Goal: Communication & Community: Answer question/provide support

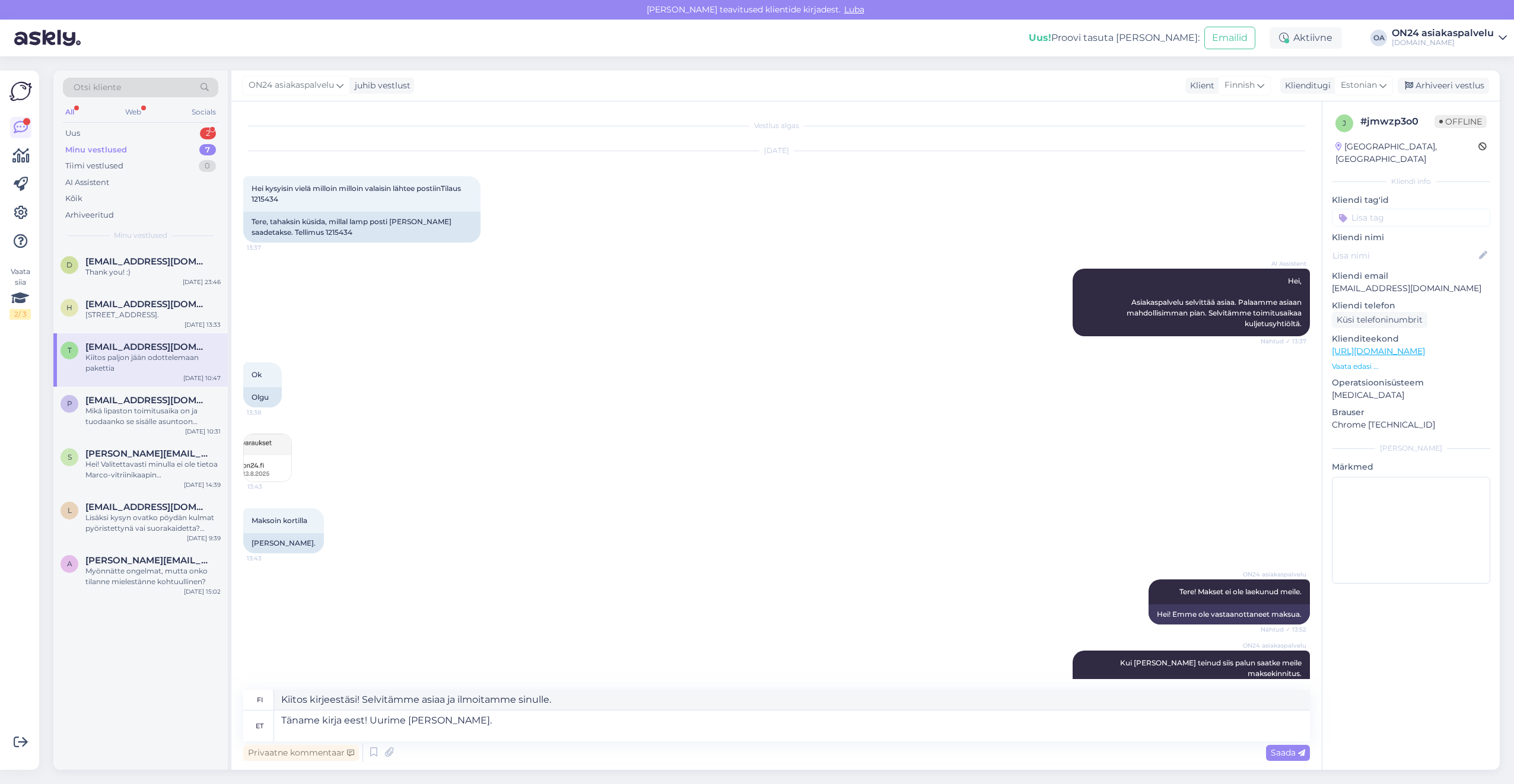
scroll to position [1553, 0]
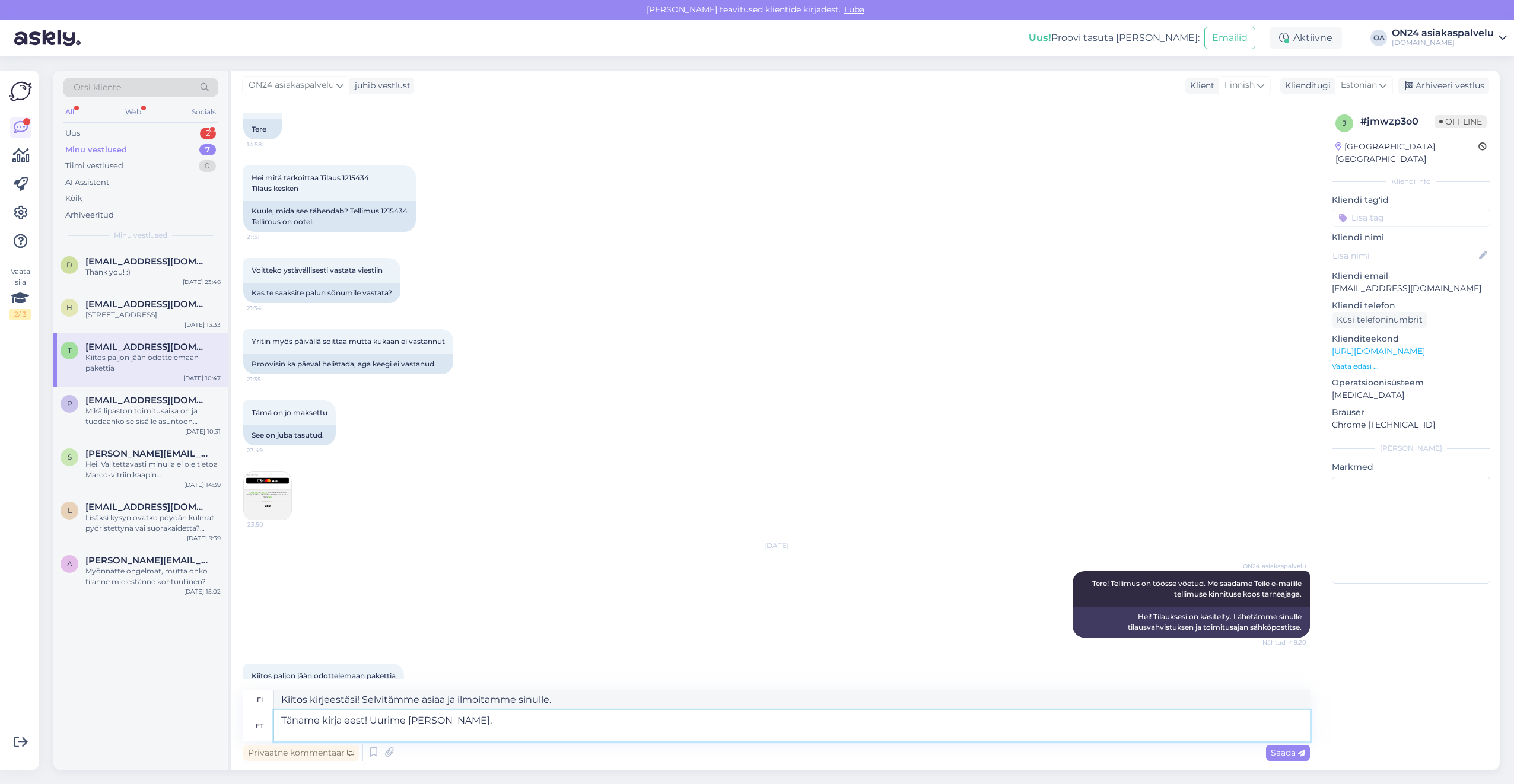
click at [506, 724] on textarea "Täname kirja eest! Uurime [PERSON_NAME]." at bounding box center [792, 726] width 1036 height 30
drag, startPoint x: 521, startPoint y: 722, endPoint x: 369, endPoint y: 720, distance: 152.0
click at [369, 720] on textarea "Täname kirja eest! Uurime [PERSON_NAME]." at bounding box center [792, 726] width 1036 height 30
type textarea "Täname kirja eest! On võimalik teha vahetus. [GEOGRAPHIC_DATA][PERSON_NAME] kul…"
drag, startPoint x: 852, startPoint y: 699, endPoint x: 267, endPoint y: 694, distance: 585.0
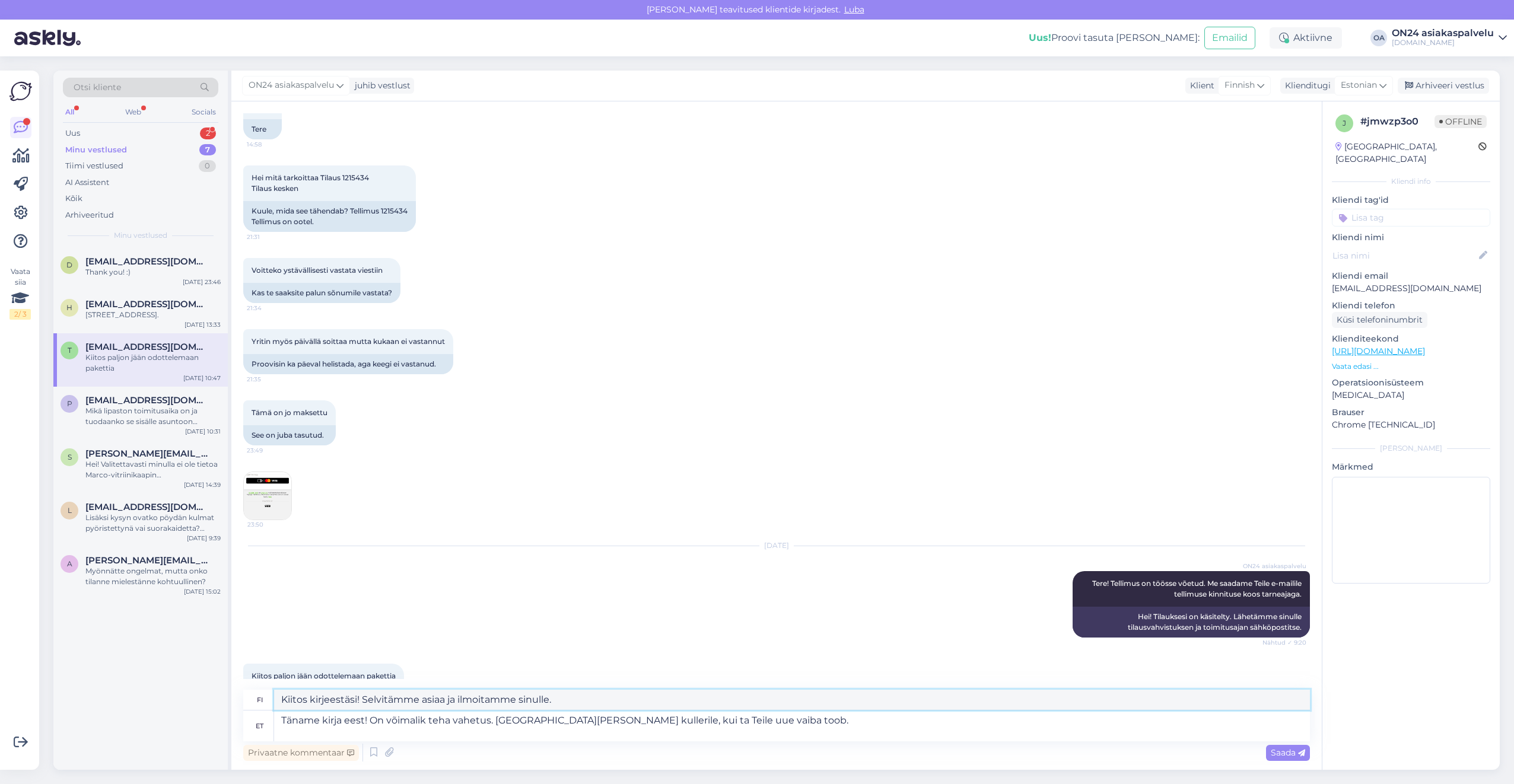
click at [267, 694] on div "fi Kiitos kirjeestäsi! Vaihto on mahdollinen. Palautathan vanhan tuotteen kurii…" at bounding box center [777, 700] width 1067 height 21
type textarea "Kiitos kirjeestäsi! Vaihto on mahdollinen. Palautathan vanhan tuotteen kuriiril…"
click at [817, 722] on textarea "Täname kirja eest! On võimalik teha vahetus. [GEOGRAPHIC_DATA][PERSON_NAME] kul…" at bounding box center [792, 726] width 1036 height 30
drag, startPoint x: 831, startPoint y: 719, endPoint x: 81, endPoint y: 719, distance: 750.0
click at [86, 722] on div "Otsi kliente All Web Socials Uus 2 Minu vestlused 7 Tiimi vestlused 0 AI Assist…" at bounding box center [777, 420] width 1446 height 699
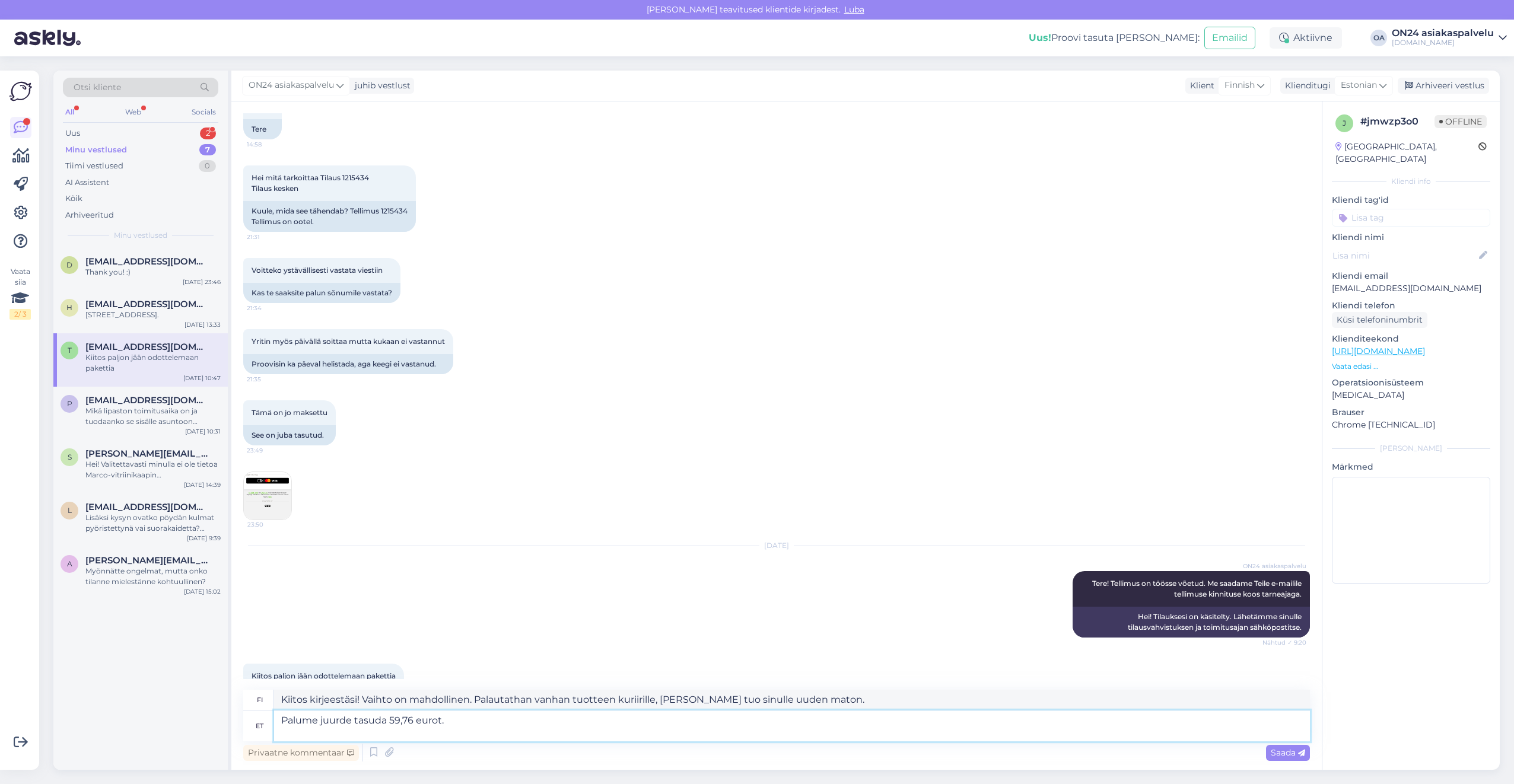
type textarea "Palume juurde tasuda 59,76 eurot."
click at [527, 697] on textarea "Pyydämme teitä maksamaan lisäksi 59,76 euroa." at bounding box center [792, 699] width 1036 height 20
drag, startPoint x: 530, startPoint y: 697, endPoint x: 194, endPoint y: 695, distance: 336.0
click at [194, 695] on div "Otsi kliente All Web Socials Uus 2 Minu vestlused 7 Tiimi vestlused 0 AI Assist…" at bounding box center [777, 420] width 1446 height 699
type textarea "Pyydämme teitä maksamaan lisäksi 59,76 euroa."
